Goal: Task Accomplishment & Management: Manage account settings

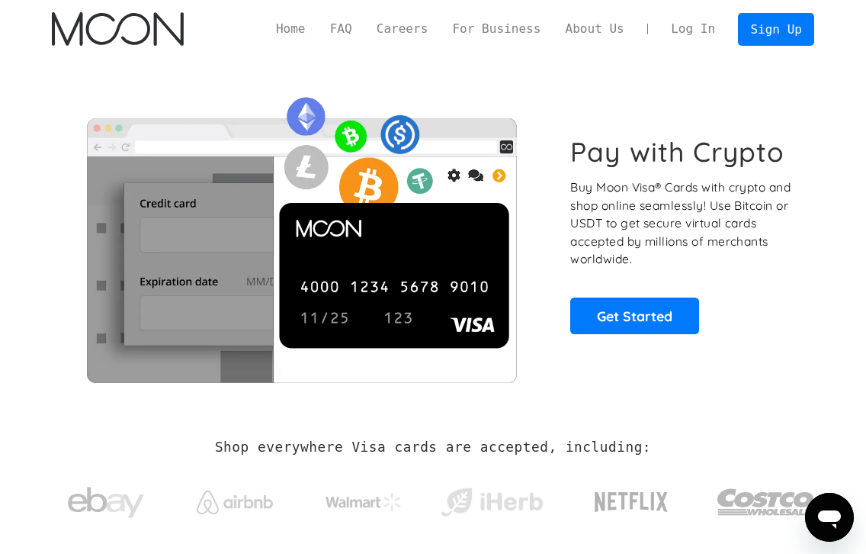
click at [697, 34] on link "Log In" at bounding box center [693, 29] width 69 height 32
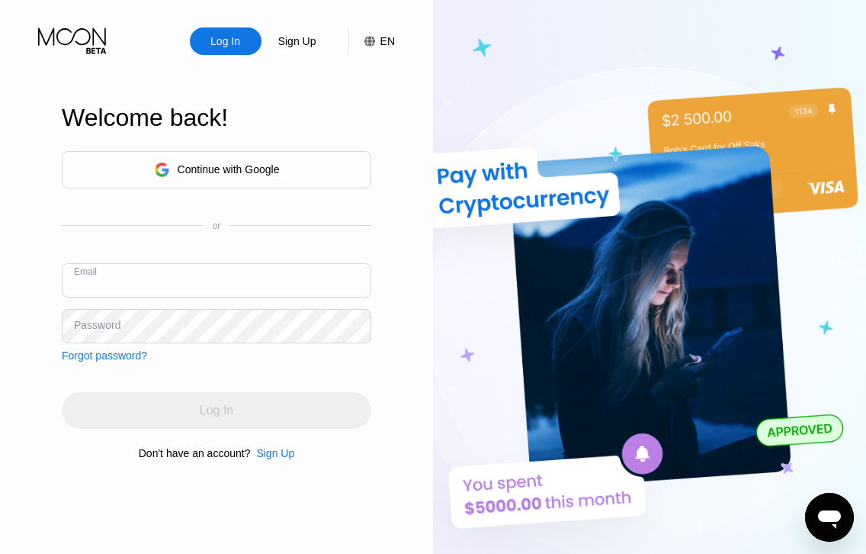
paste input "leahskidmore@boxfi.uk"
type input "leahskidmore@boxfi.uk"
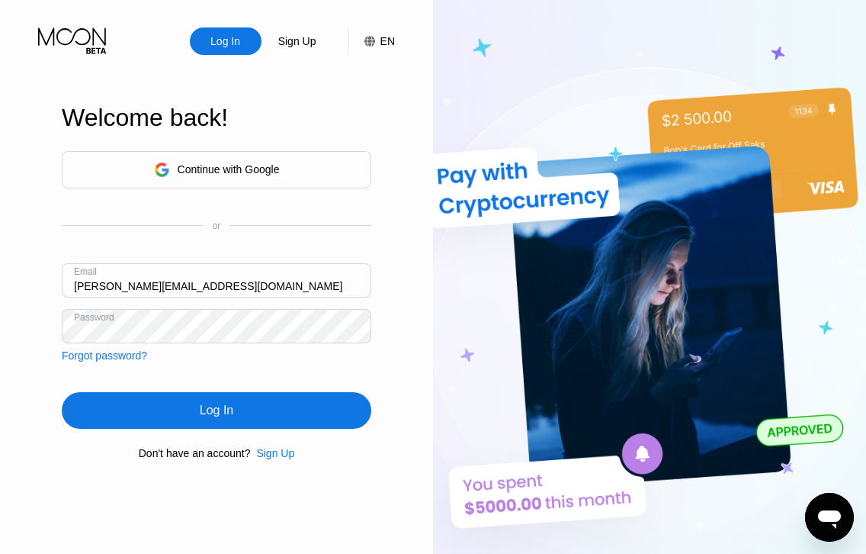
click at [165, 410] on div "Log In" at bounding box center [217, 410] width 310 height 37
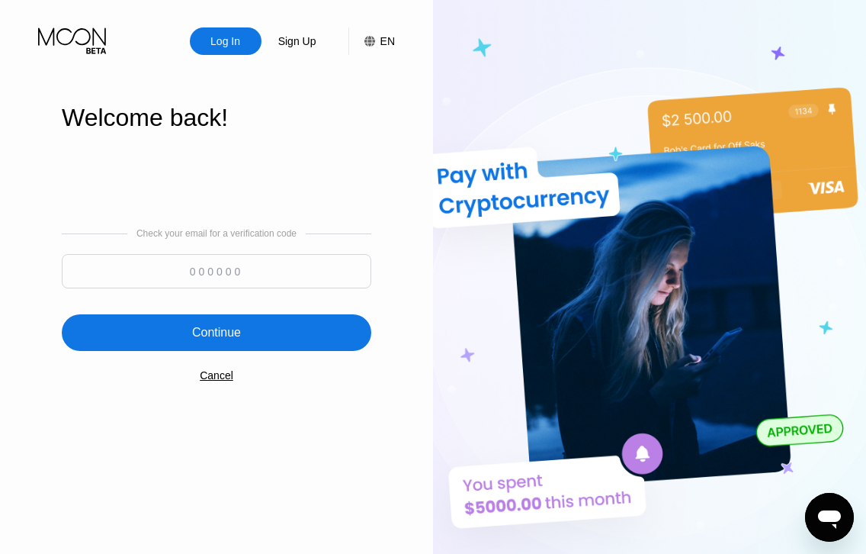
click at [214, 268] on input at bounding box center [217, 271] width 310 height 34
type input "836766"
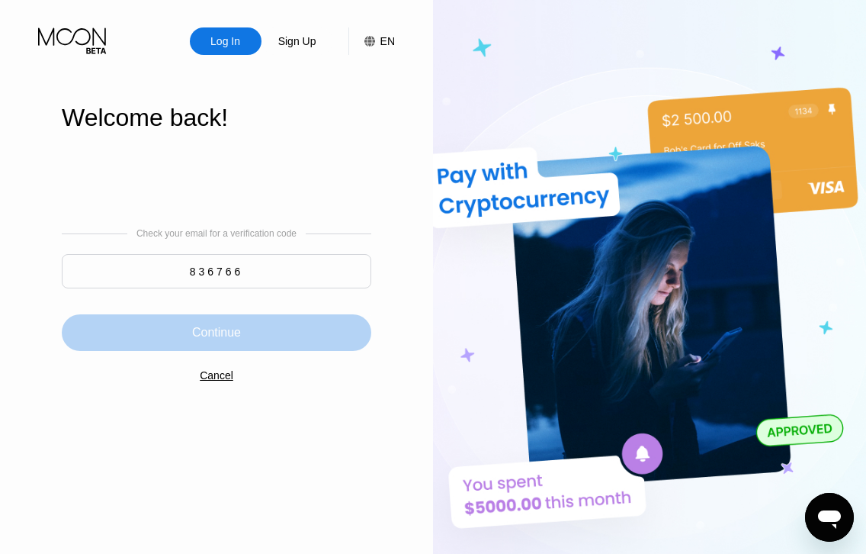
click at [220, 324] on div "Continue" at bounding box center [217, 332] width 310 height 37
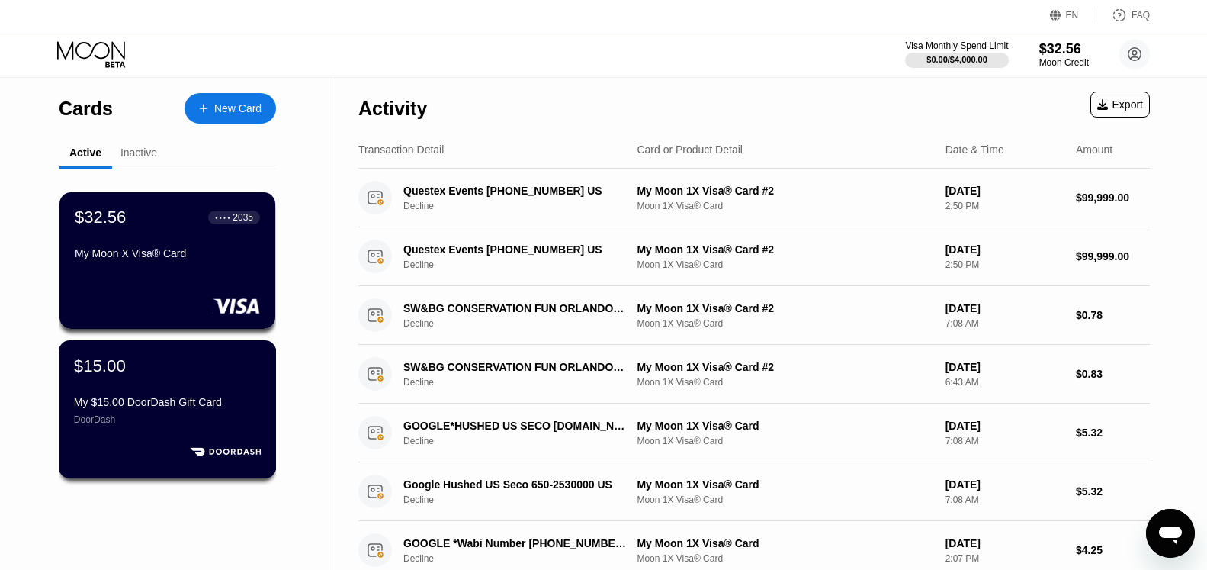
click at [166, 382] on div "$15.00 My $15.00 DoorDash Gift Card DoorDash" at bounding box center [167, 389] width 187 height 69
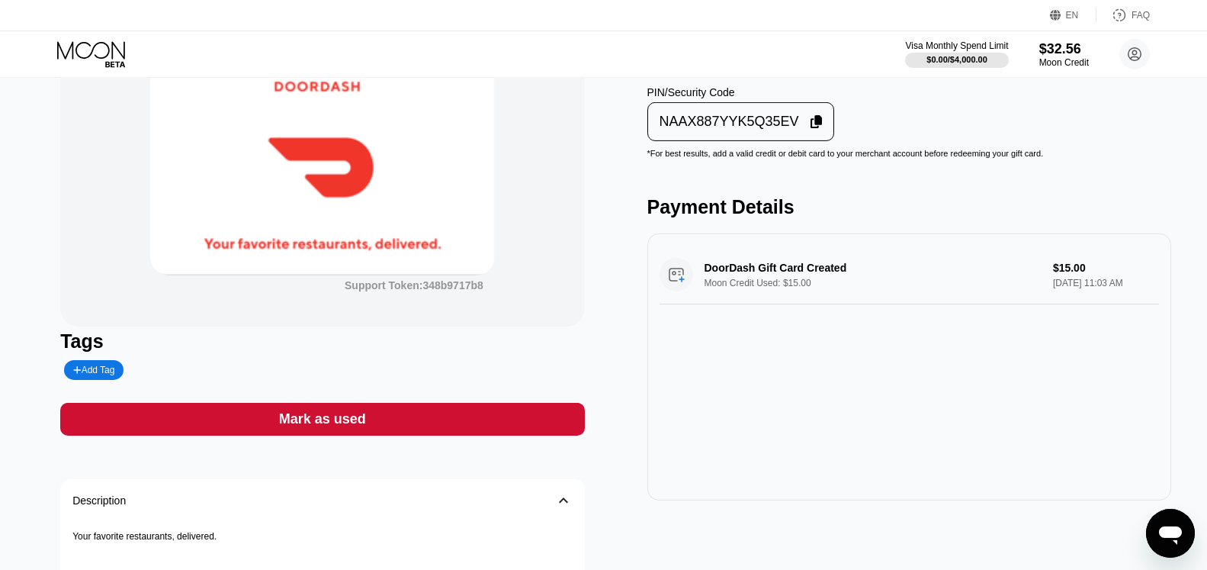
scroll to position [50, 0]
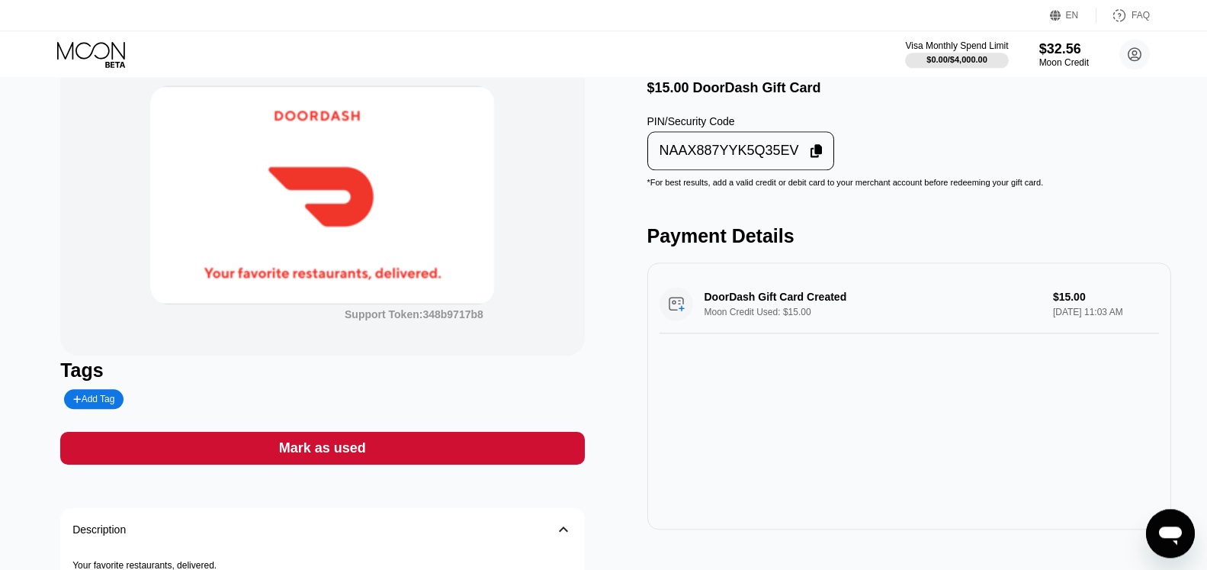
click at [807, 153] on div "NAAX887YYK5Q35EV" at bounding box center [741, 151] width 178 height 30
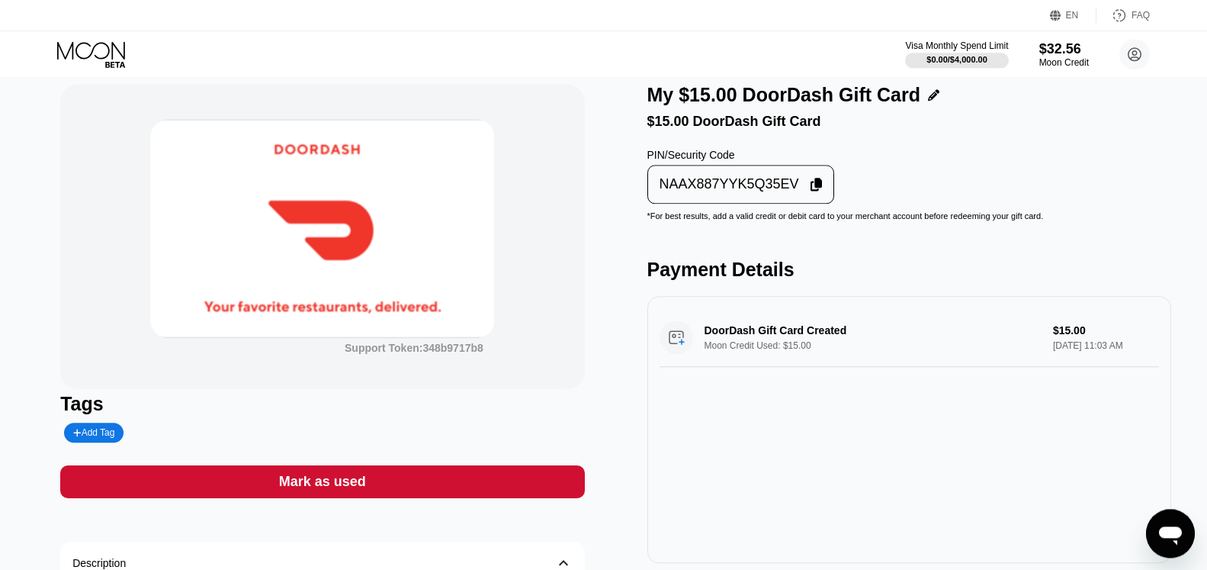
scroll to position [0, 0]
